Goal: Communication & Community: Answer question/provide support

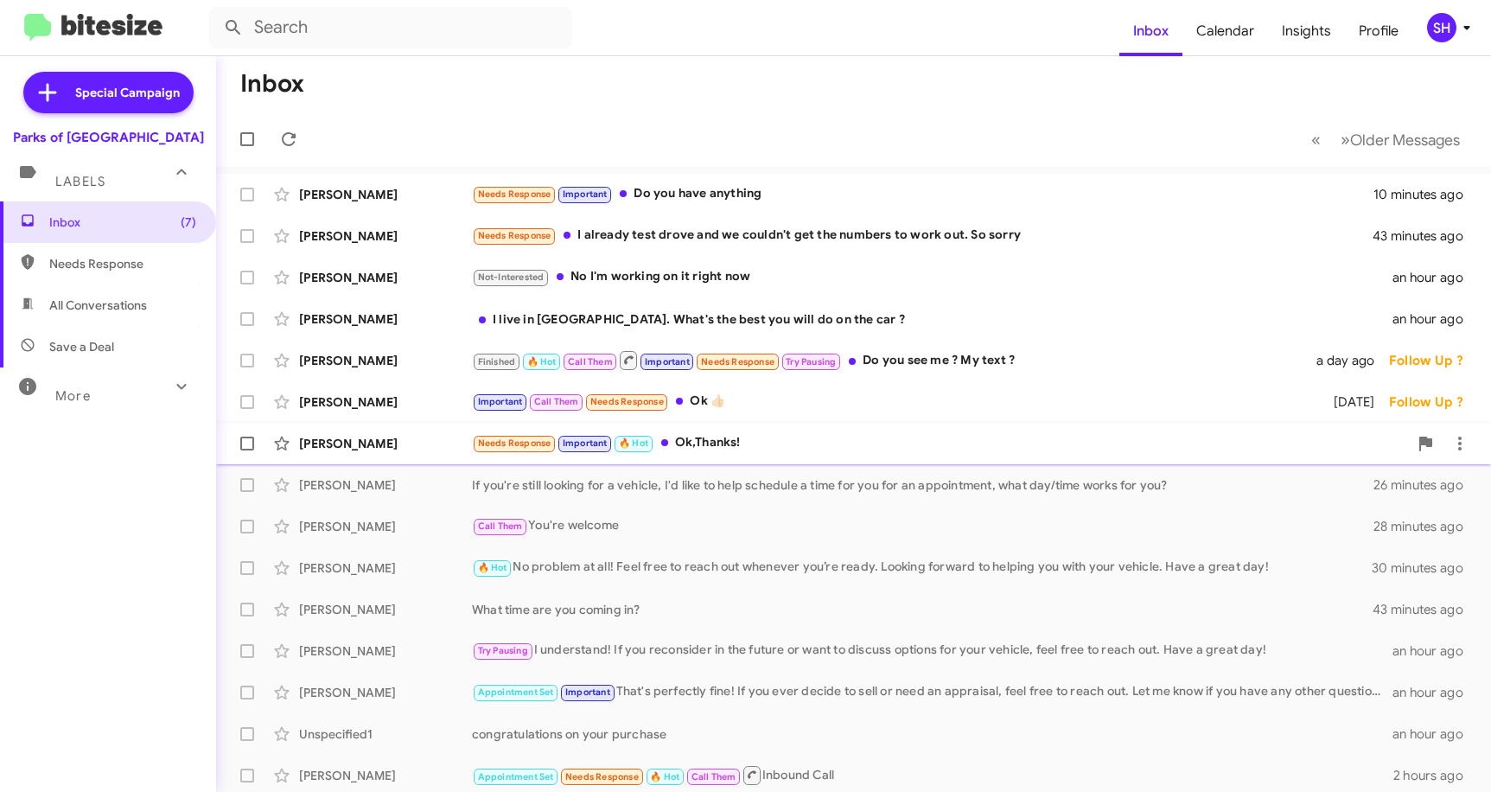
click at [729, 433] on div "Needs Response Important 🔥 Hot Ok,Thanks!" at bounding box center [940, 443] width 936 height 20
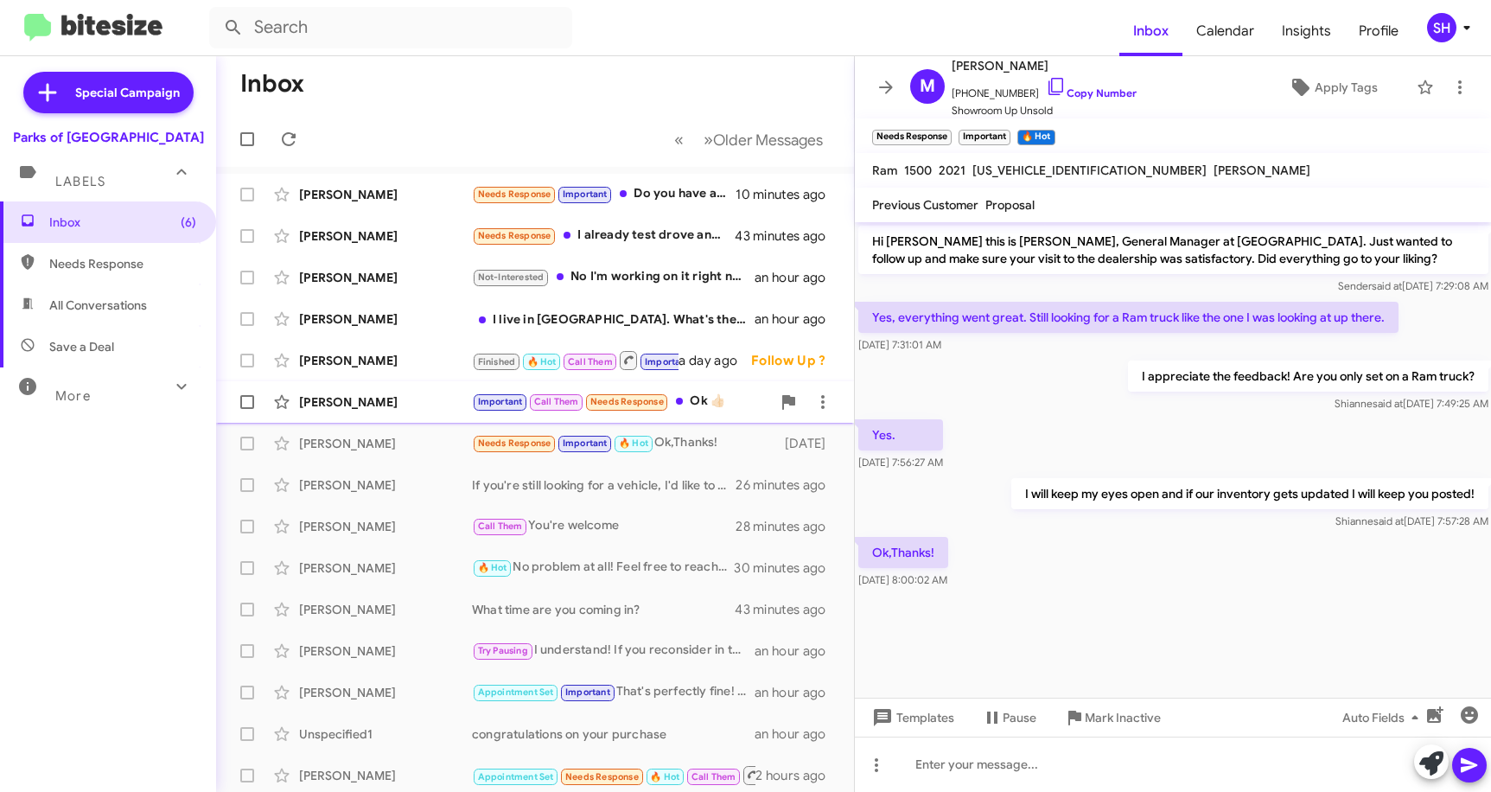
click at [697, 408] on div "Important Call Them Needs Response Ok 👍🏻" at bounding box center [621, 402] width 299 height 20
